Goal: Task Accomplishment & Management: Manage account settings

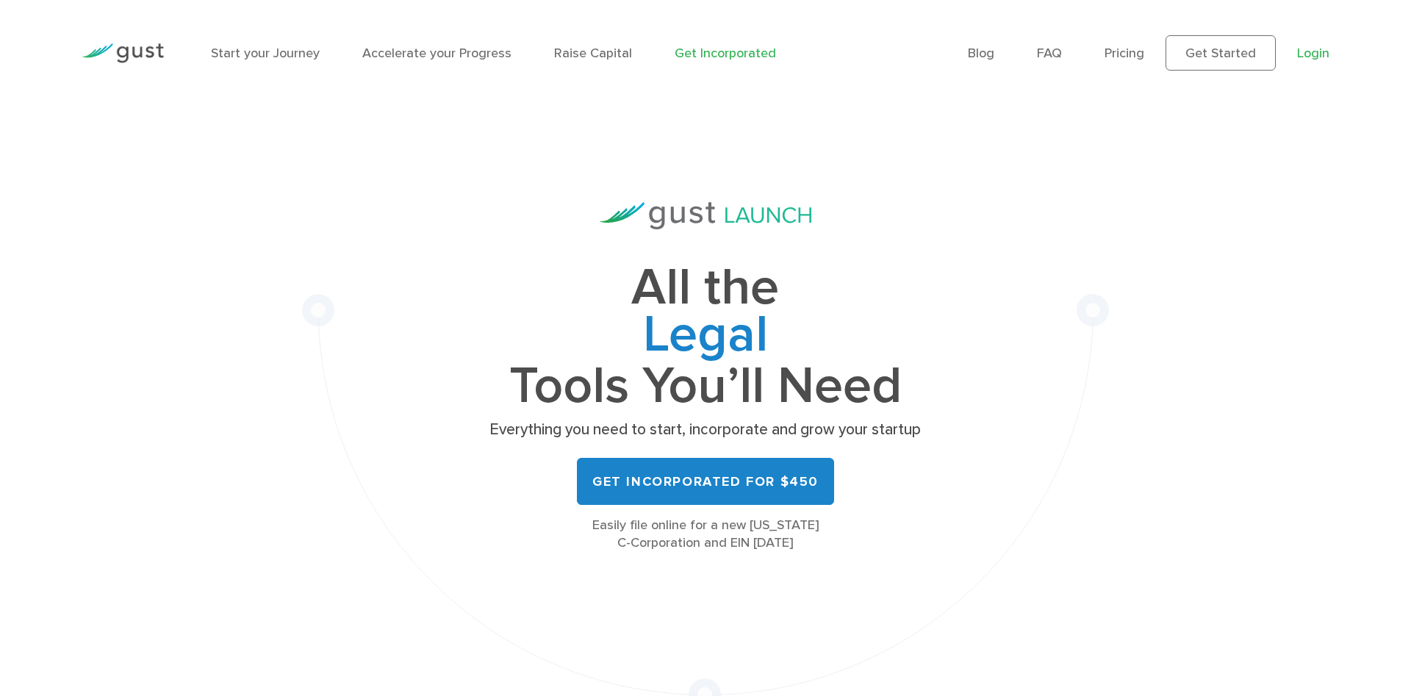
click at [1329, 54] on link "Login" at bounding box center [1313, 53] width 32 height 15
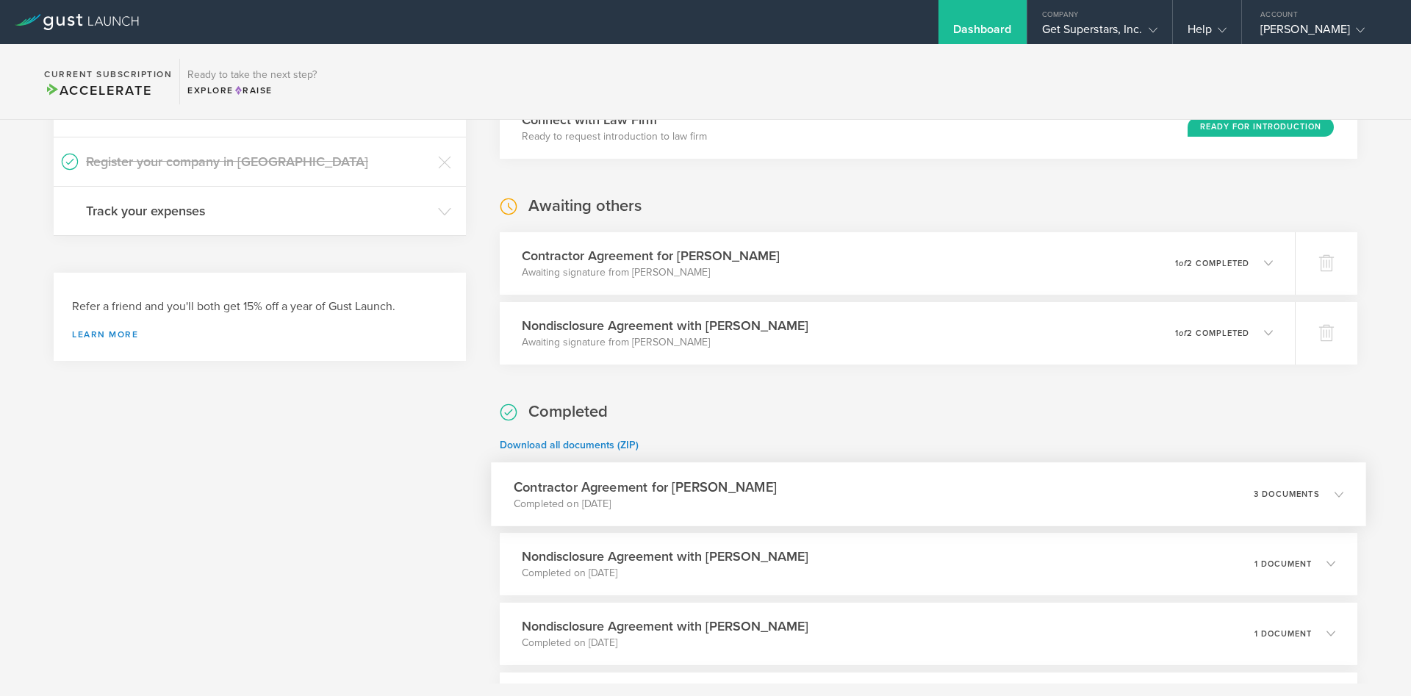
scroll to position [776, 0]
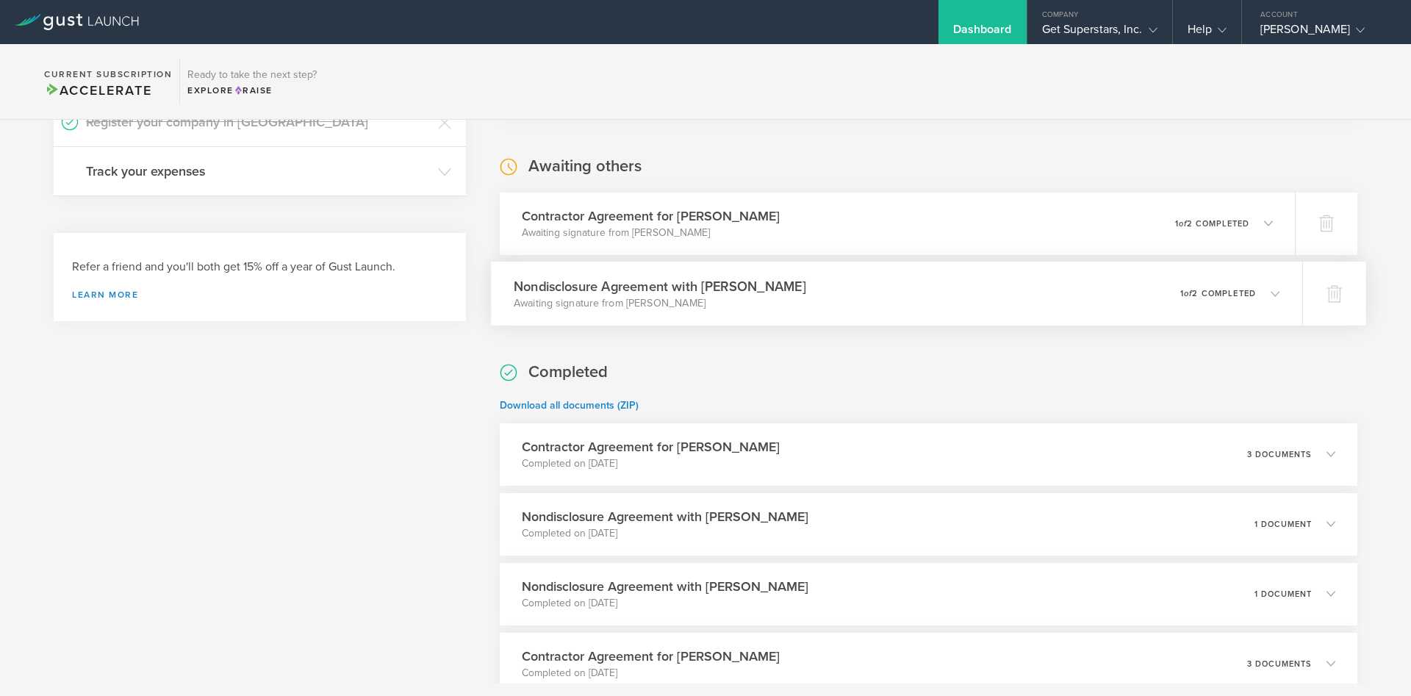
click at [871, 315] on div "Nondisclosure Agreement with Deepesh Haresh Katudia Awaiting signature from Dee…" at bounding box center [896, 294] width 811 height 64
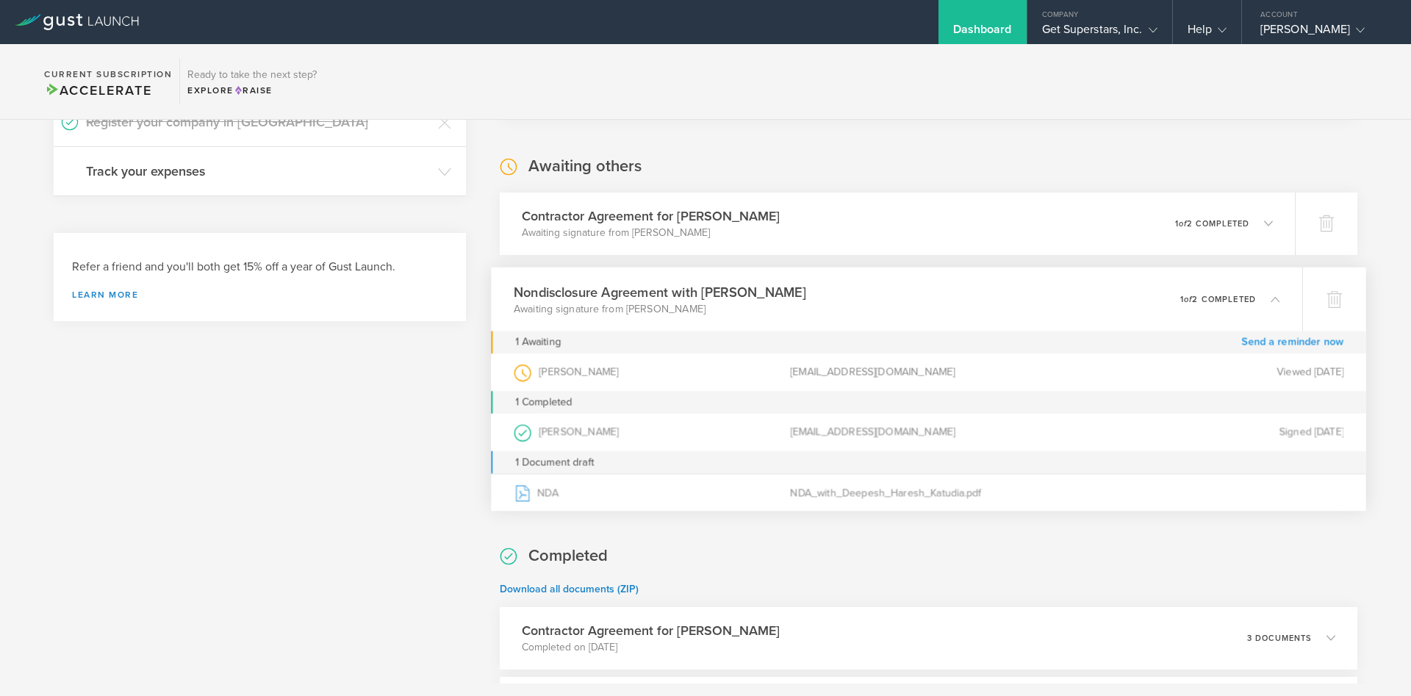
click at [1262, 345] on link "Send a reminder now" at bounding box center [1292, 342] width 102 height 23
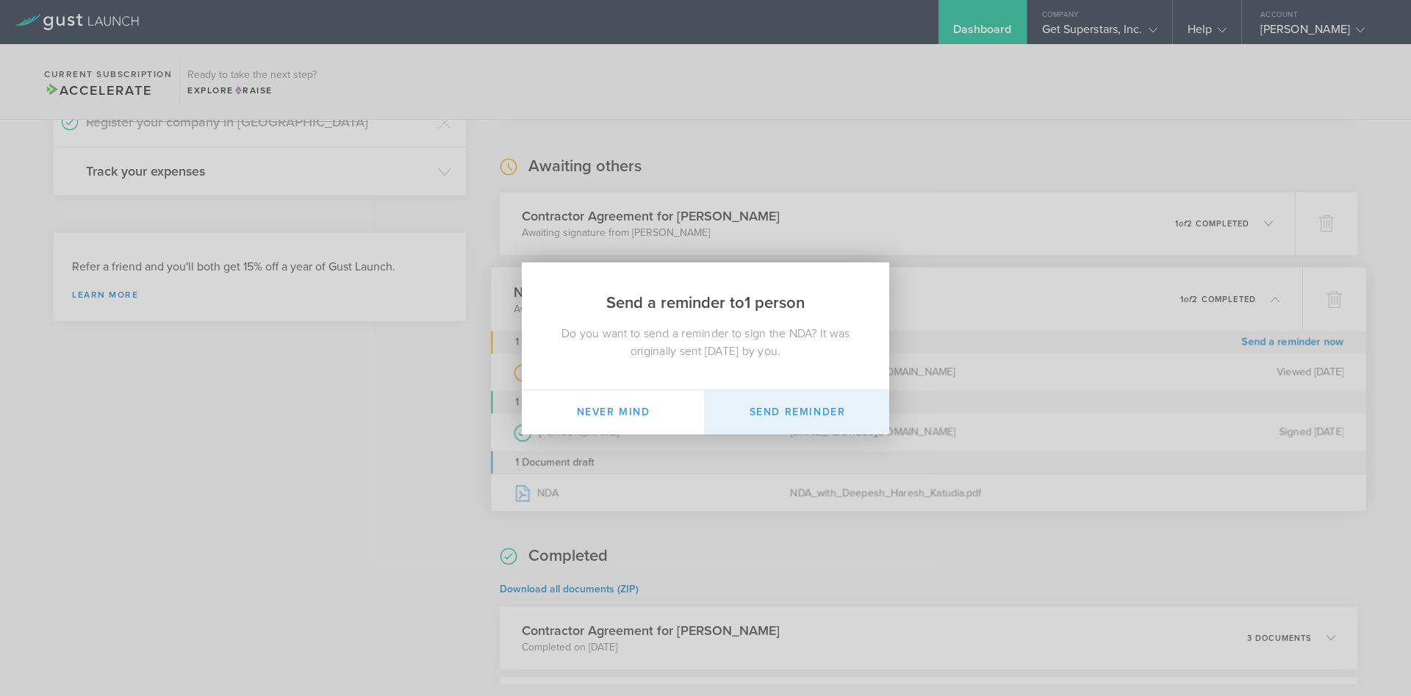
click at [821, 403] on button "Send Reminder" at bounding box center [798, 412] width 184 height 44
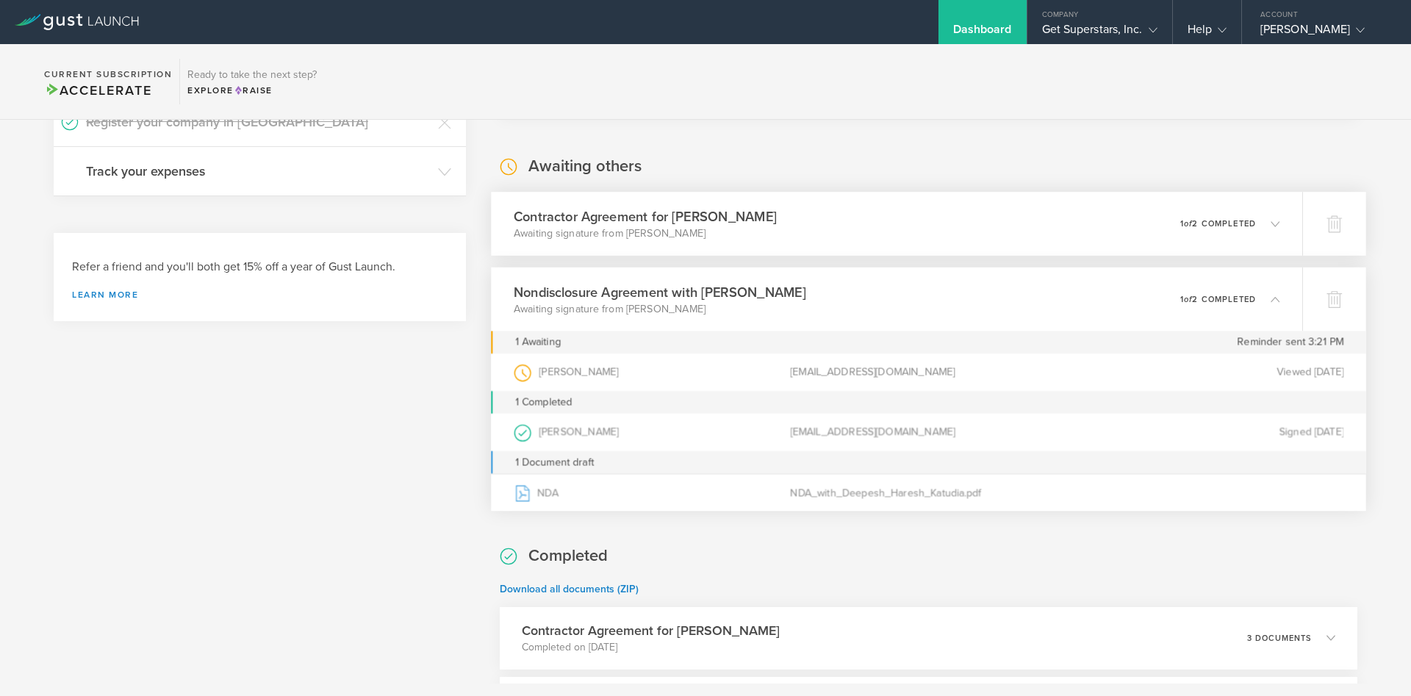
click at [994, 227] on div "Contractor Agreement for Deepesh Haresh Katudia Awaiting signature from Deepesh…" at bounding box center [896, 224] width 811 height 64
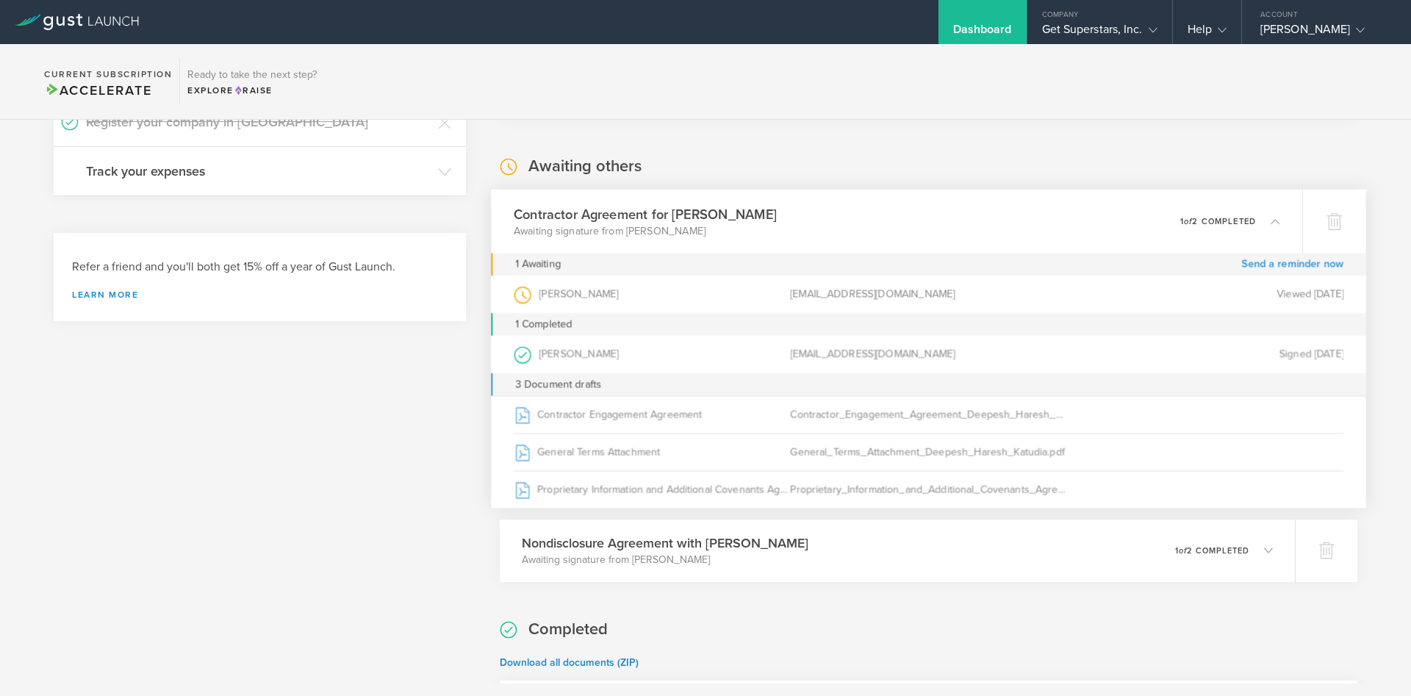
click at [1296, 267] on link "Send a reminder now" at bounding box center [1292, 264] width 102 height 23
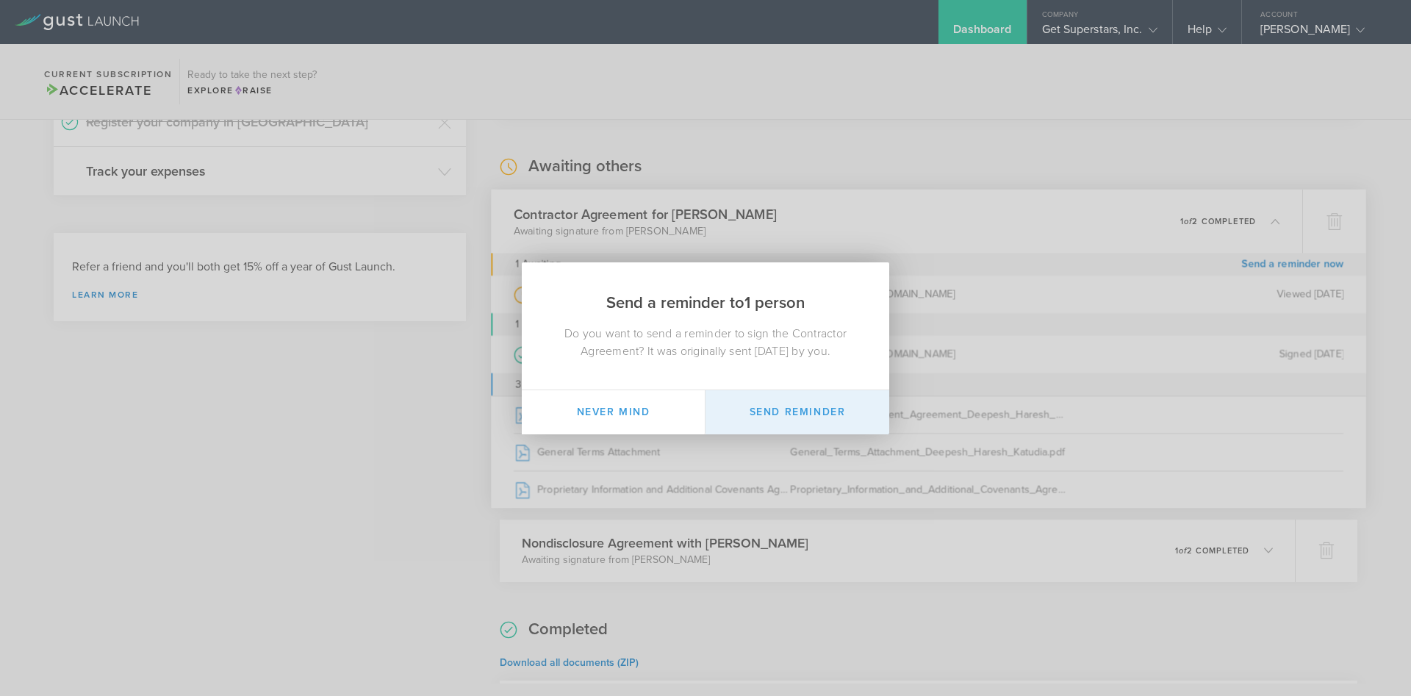
click at [833, 412] on button "Send Reminder" at bounding box center [798, 412] width 184 height 44
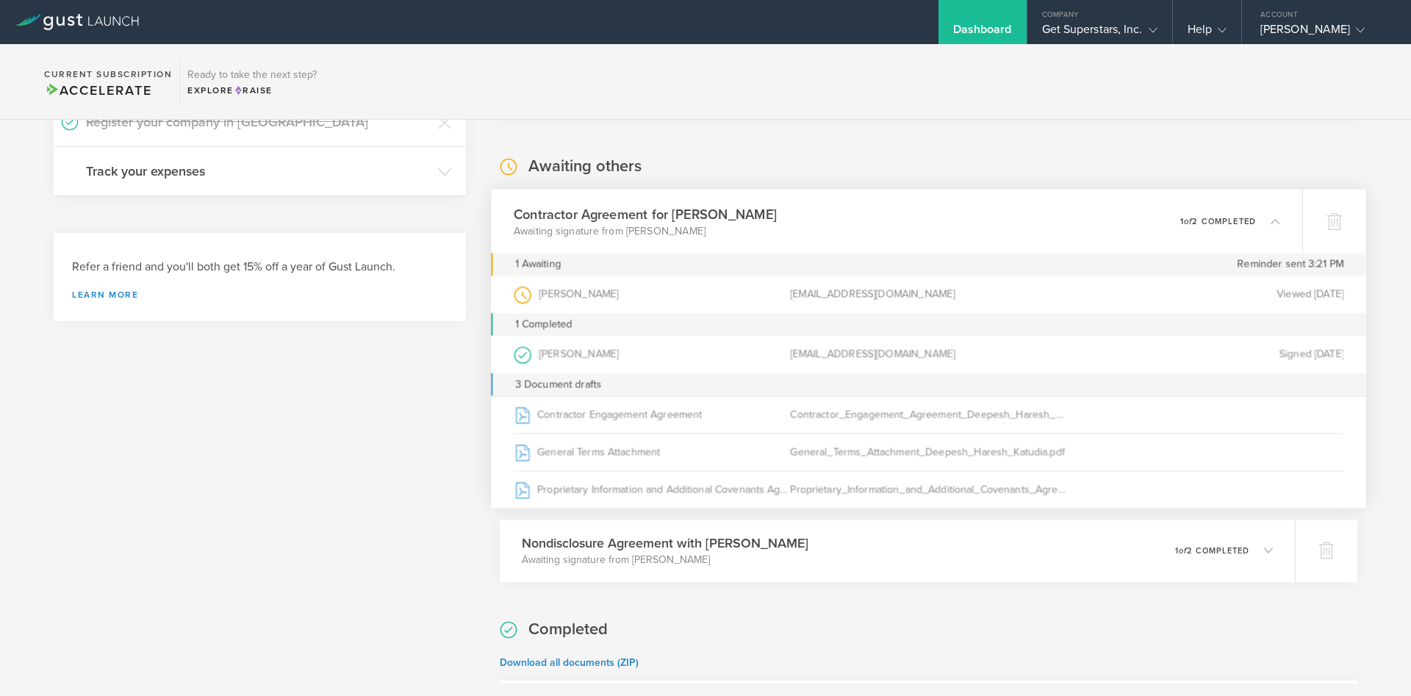
click at [872, 223] on div "Contractor Agreement for Deepesh Haresh Katudia Awaiting signature from Deepesh…" at bounding box center [896, 221] width 811 height 64
